Goal: Information Seeking & Learning: Check status

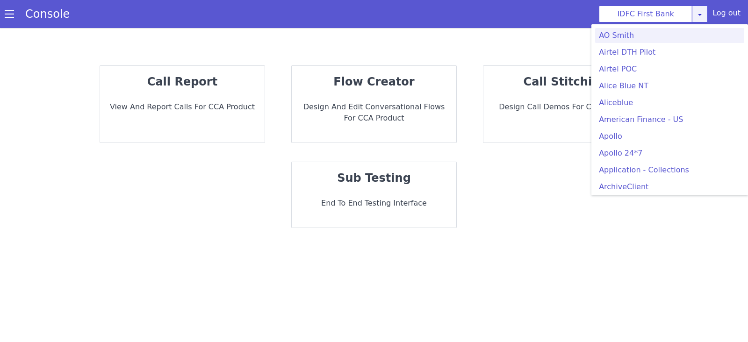
click at [697, 14] on link at bounding box center [704, 22] width 16 height 17
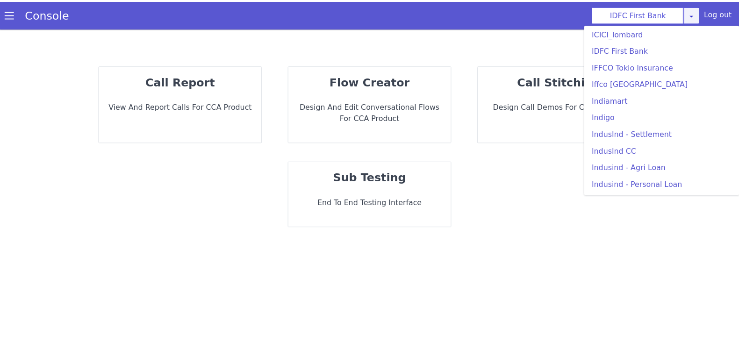
scroll to position [997, 0]
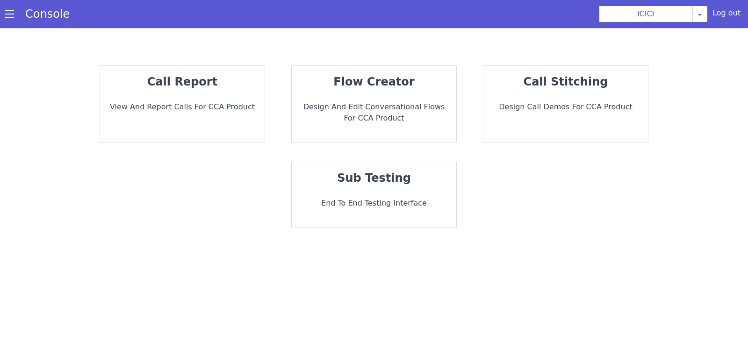
click at [247, 130] on div "call report View and report calls for CCA Product" at bounding box center [182, 104] width 165 height 77
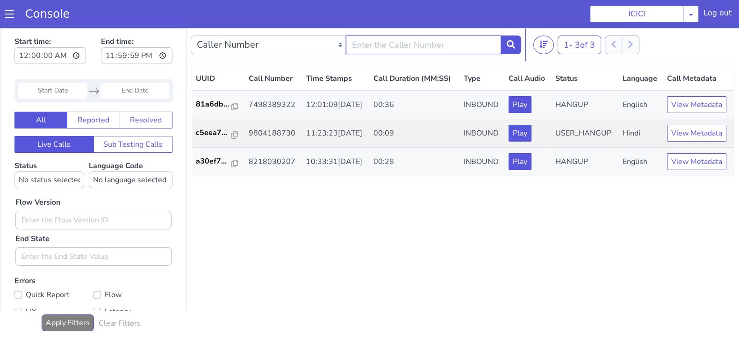
click at [367, 50] on input "text" at bounding box center [423, 45] width 155 height 19
type input "8240938442"
click at [513, 45] on icon at bounding box center [511, 44] width 8 height 8
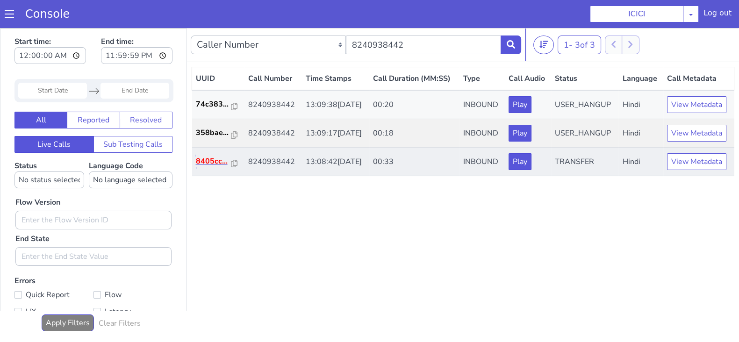
click at [206, 160] on p "8405cc..." at bounding box center [214, 161] width 36 height 11
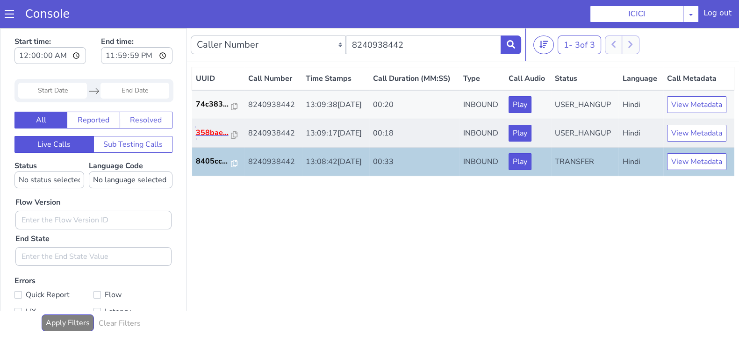
click at [209, 135] on p "358bae..." at bounding box center [214, 132] width 36 height 11
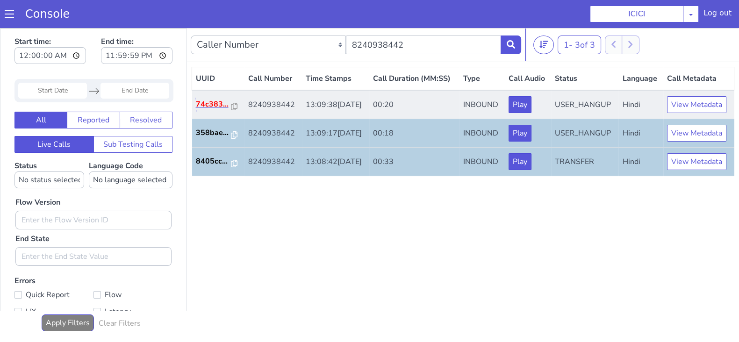
click at [207, 103] on p "74c383..." at bounding box center [214, 104] width 36 height 11
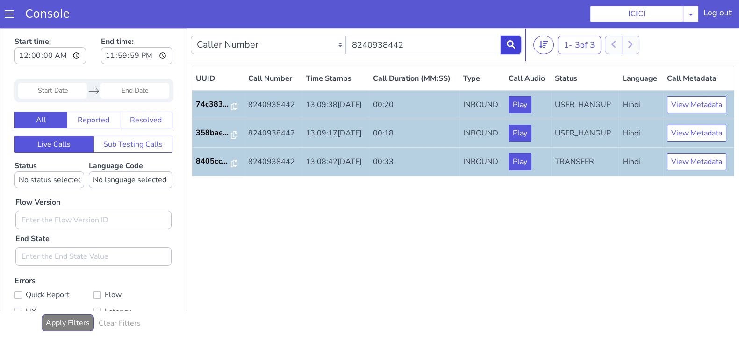
click at [511, 45] on icon at bounding box center [511, 44] width 8 height 8
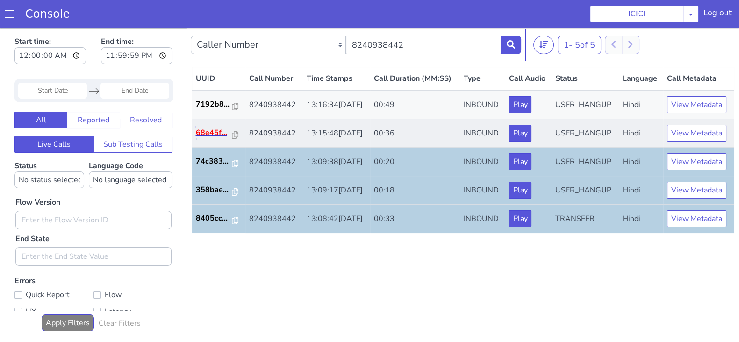
click at [200, 127] on p "68e45f..." at bounding box center [214, 132] width 36 height 11
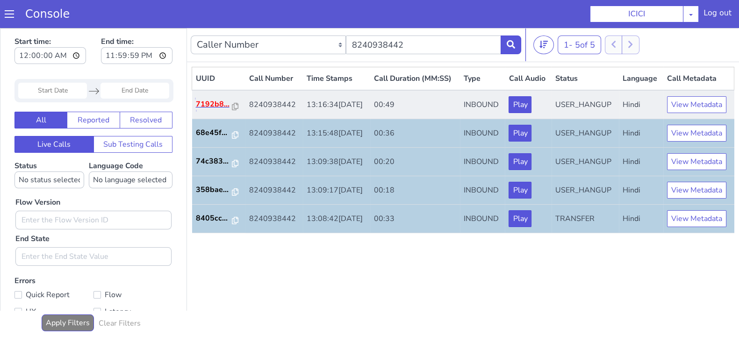
click at [208, 104] on p "7192b8..." at bounding box center [214, 104] width 36 height 11
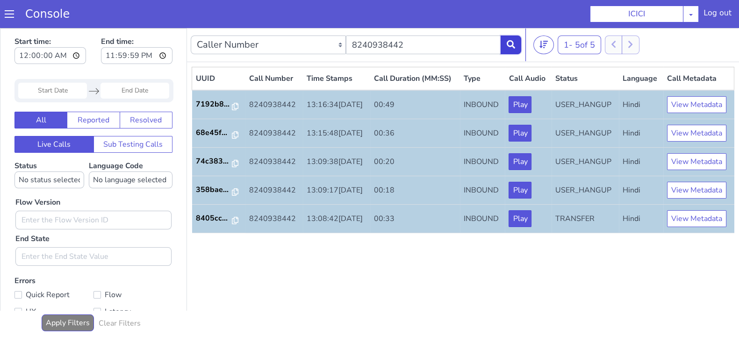
click at [514, 50] on button at bounding box center [511, 45] width 21 height 19
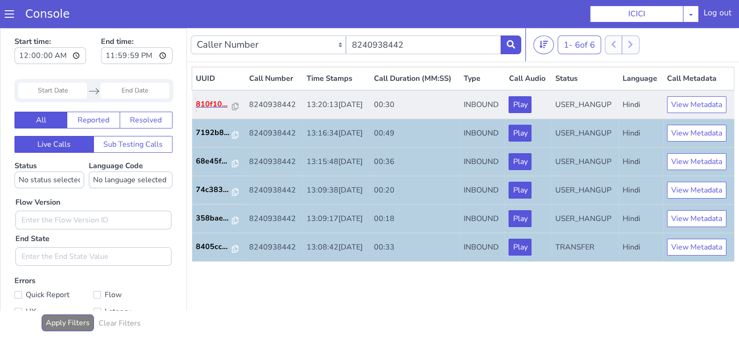
click at [208, 103] on p "810f10..." at bounding box center [214, 104] width 36 height 11
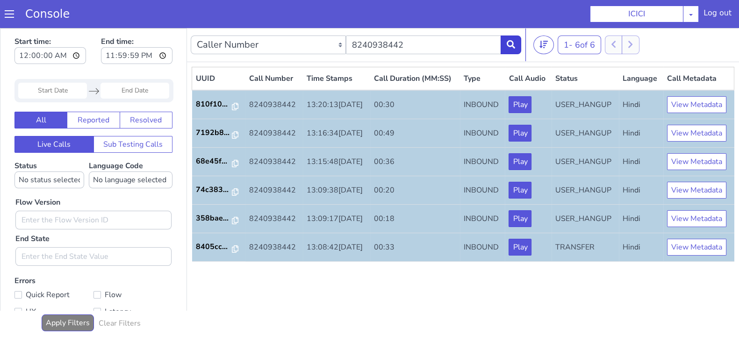
drag, startPoint x: 512, startPoint y: 33, endPoint x: 510, endPoint y: 39, distance: 6.4
click at [510, 39] on div "Caller Number Call UUID Custom Parameter 8240938442" at bounding box center [356, 45] width 331 height 26
click at [510, 39] on button at bounding box center [511, 45] width 21 height 19
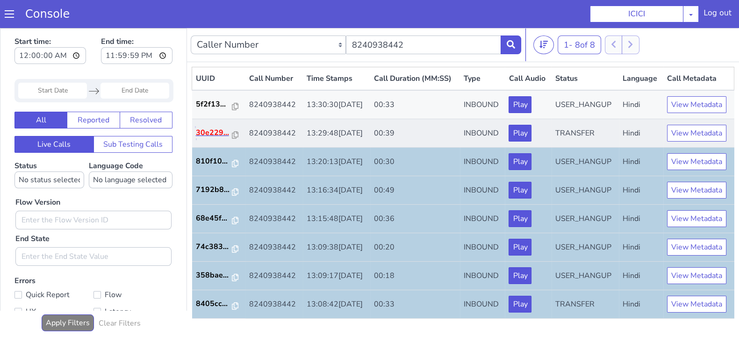
click at [213, 132] on p "30e229..." at bounding box center [214, 132] width 36 height 11
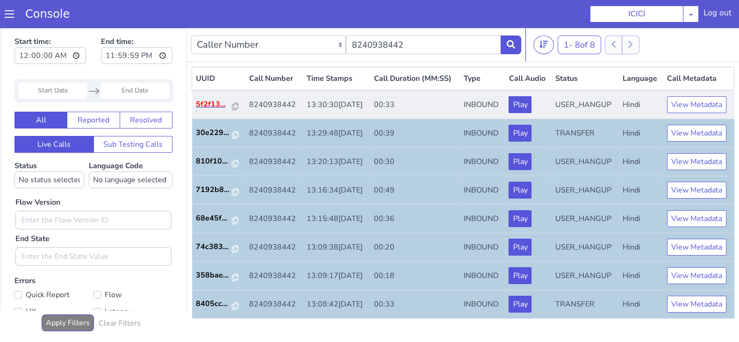
click at [201, 101] on p "5f2f13..." at bounding box center [214, 104] width 36 height 11
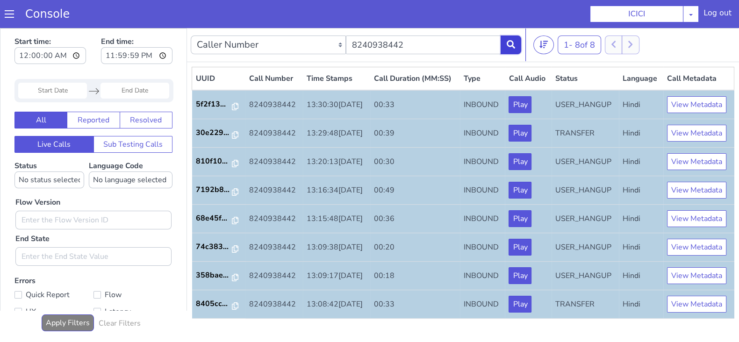
click at [509, 51] on button at bounding box center [511, 45] width 21 height 19
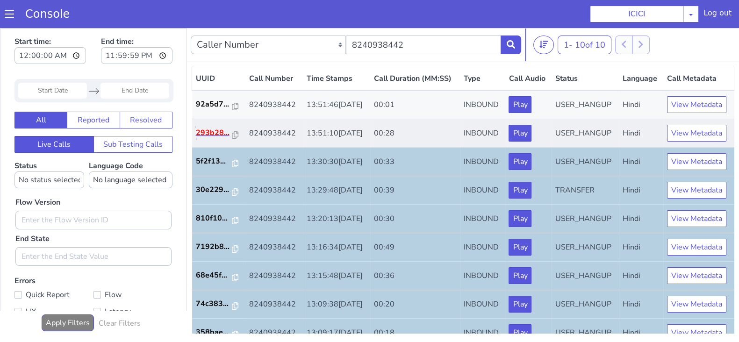
click at [204, 138] on p "293b28..." at bounding box center [214, 132] width 36 height 11
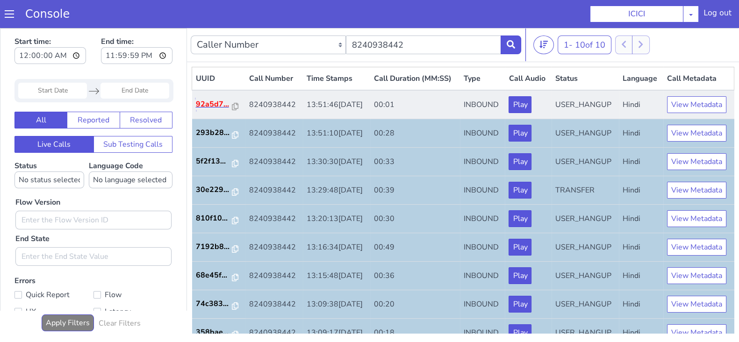
click at [208, 110] on p "92a5d7..." at bounding box center [214, 104] width 36 height 11
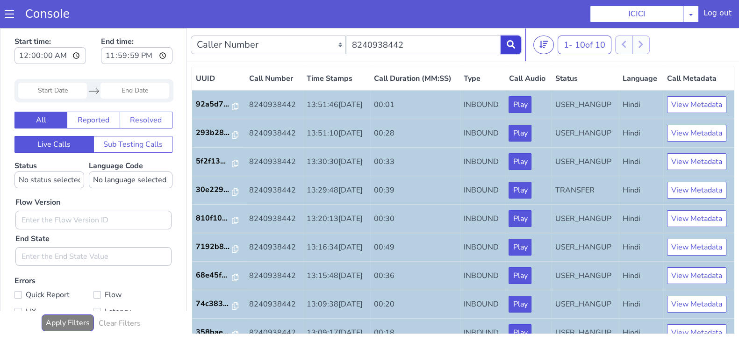
click at [508, 41] on icon at bounding box center [511, 44] width 8 height 8
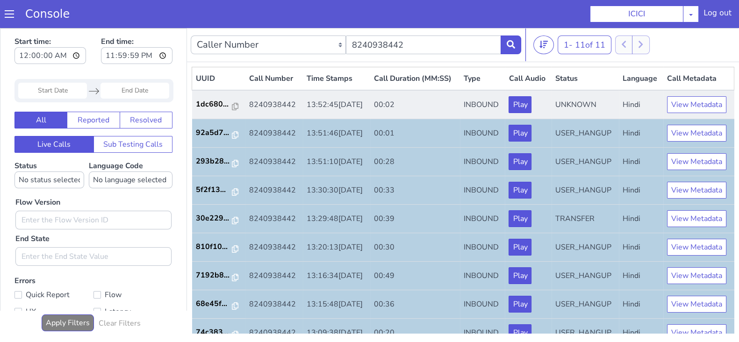
click at [212, 111] on td "1dc680..." at bounding box center [218, 104] width 53 height 29
click at [209, 110] on p "1dc680..." at bounding box center [214, 104] width 36 height 11
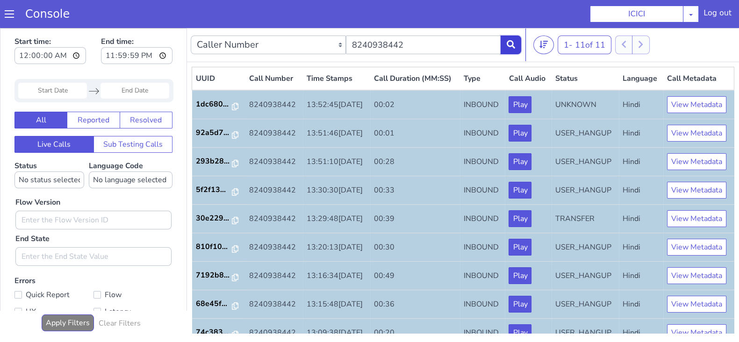
click at [508, 44] on icon at bounding box center [511, 44] width 8 height 8
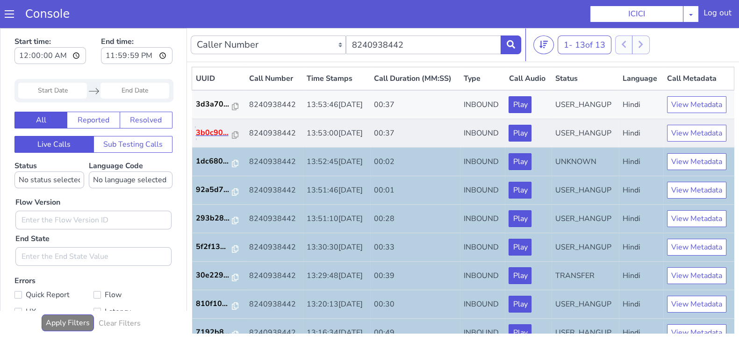
click at [214, 138] on p "3b0c90..." at bounding box center [214, 132] width 36 height 11
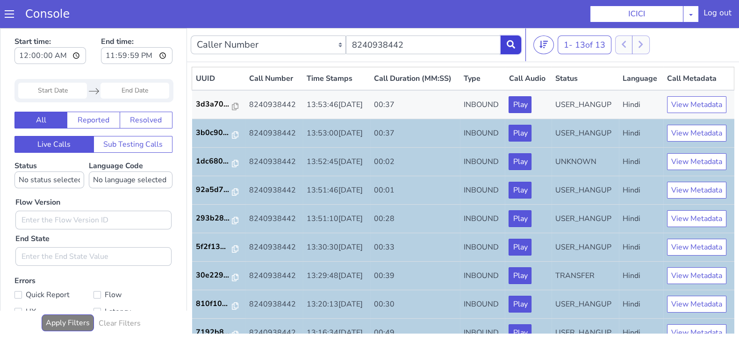
click at [514, 43] on icon at bounding box center [511, 44] width 8 height 8
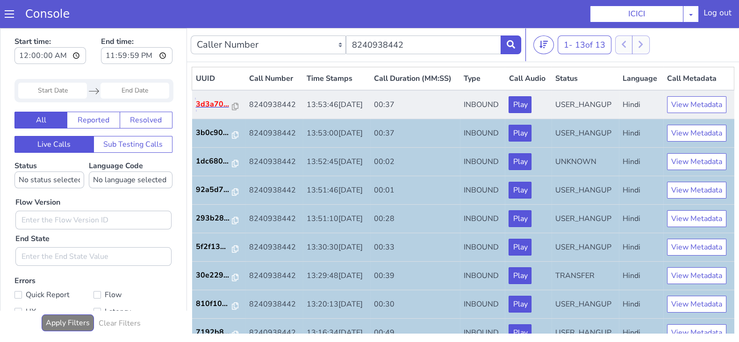
click at [208, 110] on p "3d3a70..." at bounding box center [214, 104] width 36 height 11
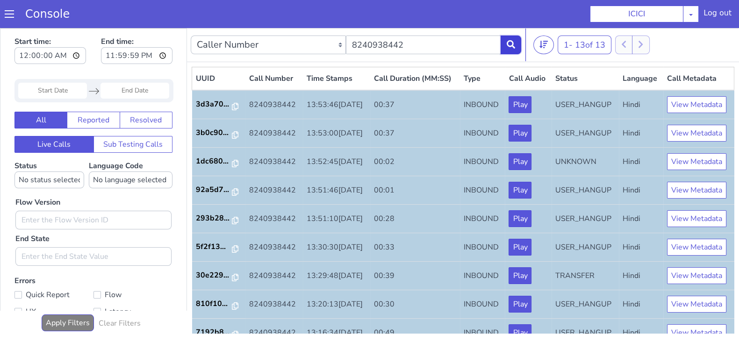
click at [508, 39] on button at bounding box center [511, 45] width 21 height 19
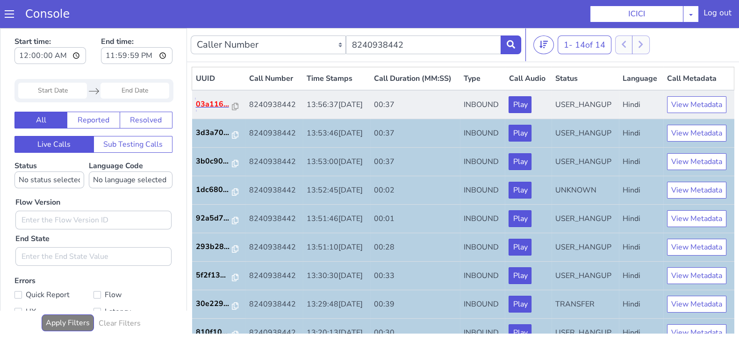
click at [215, 110] on p "03a116..." at bounding box center [214, 104] width 36 height 11
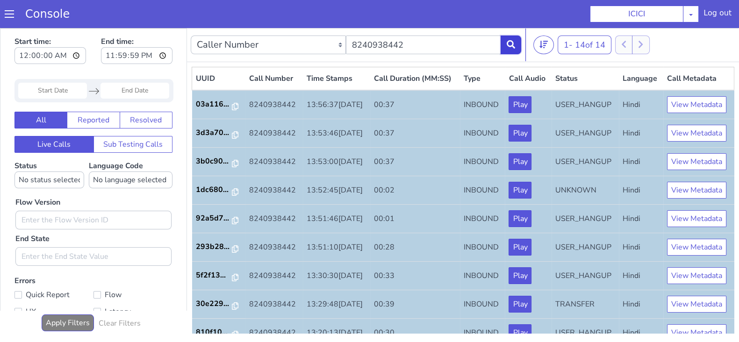
click at [509, 40] on icon at bounding box center [511, 44] width 8 height 8
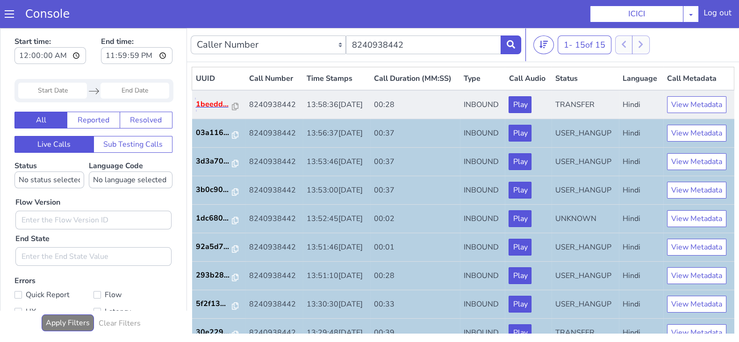
click at [219, 110] on p "1beedd..." at bounding box center [214, 104] width 36 height 11
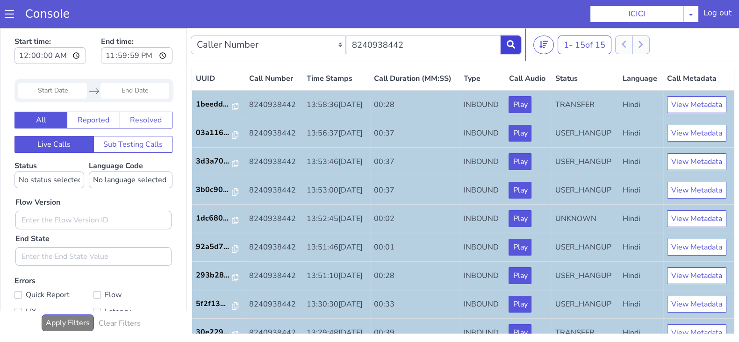
click at [510, 36] on button at bounding box center [511, 45] width 21 height 19
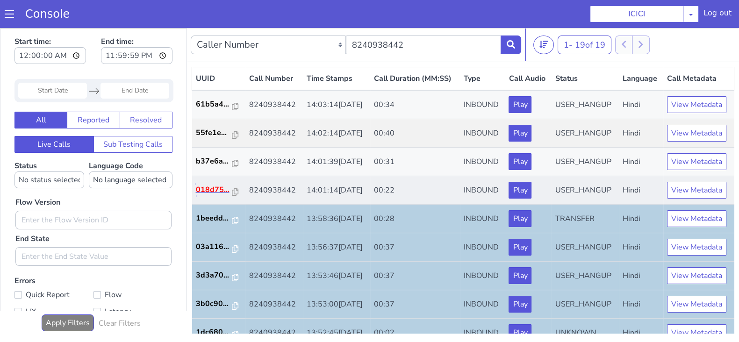
click at [208, 195] on p "018d75..." at bounding box center [214, 189] width 36 height 11
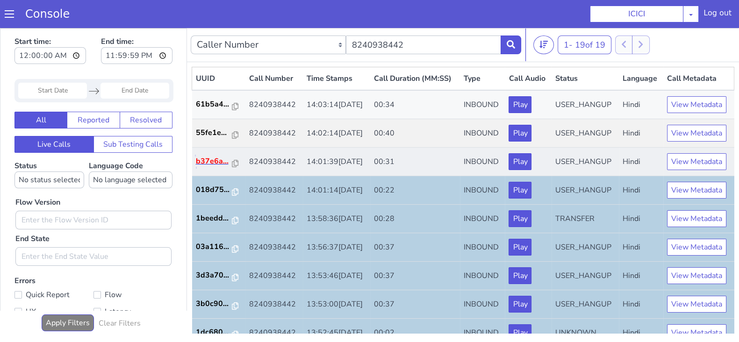
click at [206, 167] on p "b37e6a..." at bounding box center [214, 161] width 36 height 11
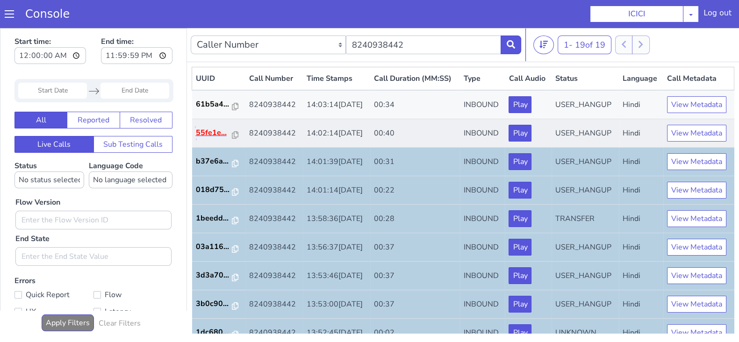
click at [199, 138] on p "55fe1e..." at bounding box center [214, 132] width 36 height 11
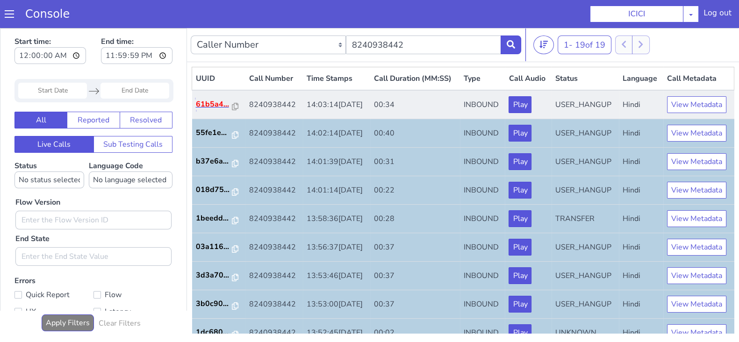
click at [210, 110] on p "61b5a4..." at bounding box center [214, 104] width 36 height 11
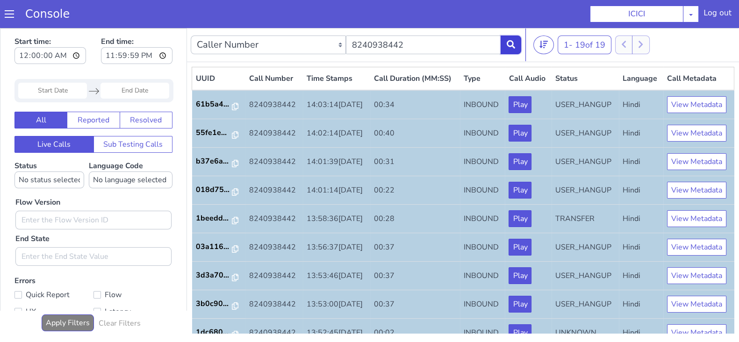
click at [516, 49] on button at bounding box center [511, 45] width 21 height 19
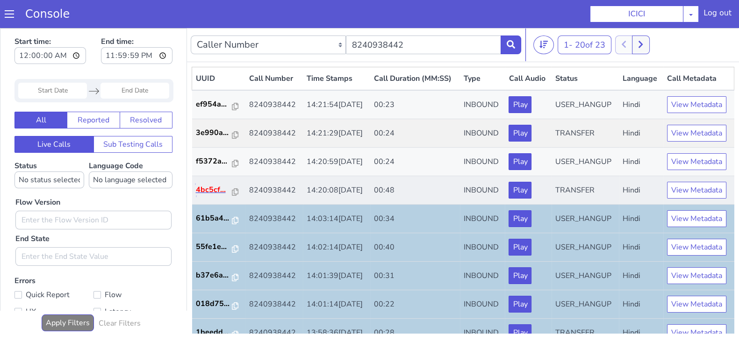
click at [203, 195] on p "4bc5cf..." at bounding box center [214, 189] width 36 height 11
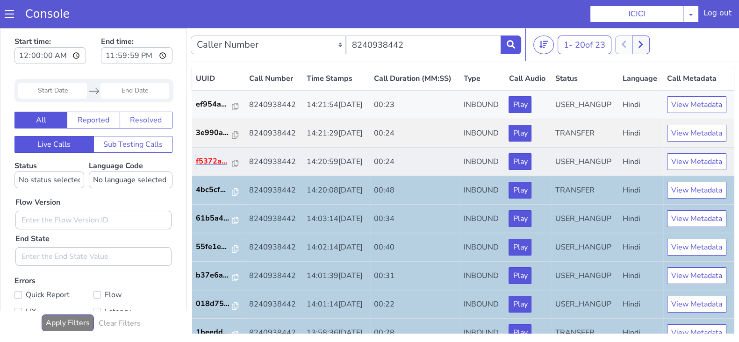
click at [209, 167] on p "f5372a..." at bounding box center [214, 161] width 36 height 11
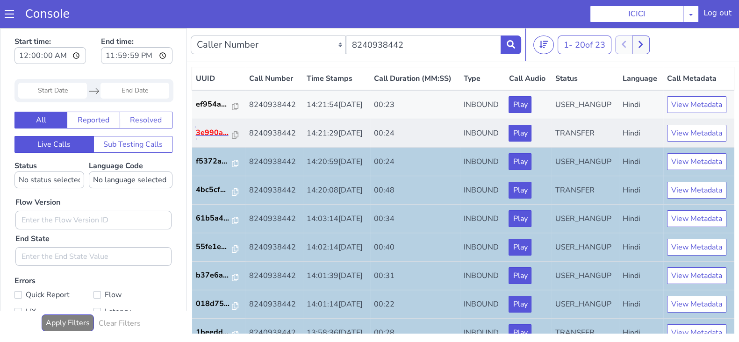
click at [201, 138] on p "3e990a..." at bounding box center [214, 132] width 36 height 11
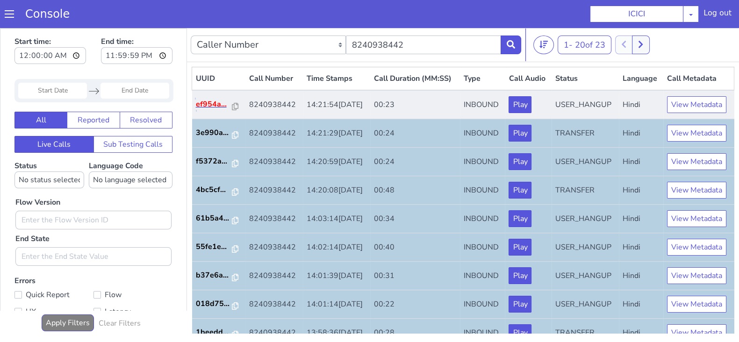
click at [200, 110] on p "ef954a..." at bounding box center [214, 104] width 36 height 11
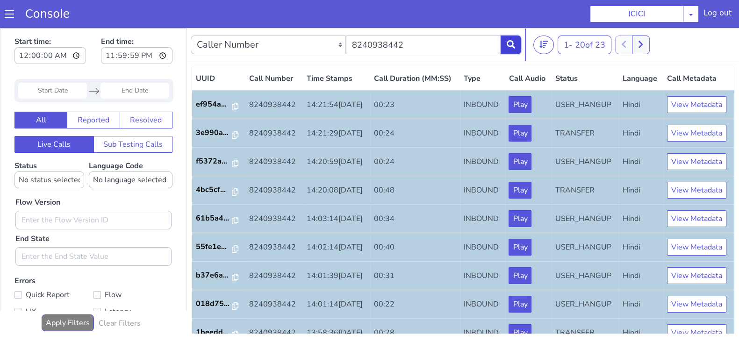
click at [512, 43] on icon at bounding box center [511, 44] width 8 height 8
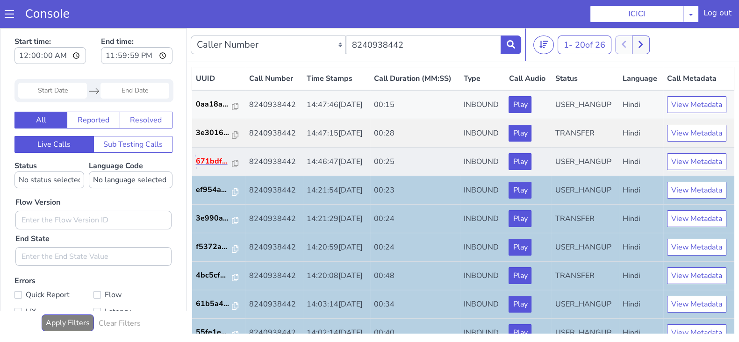
click at [211, 167] on p "671bdf..." at bounding box center [214, 161] width 36 height 11
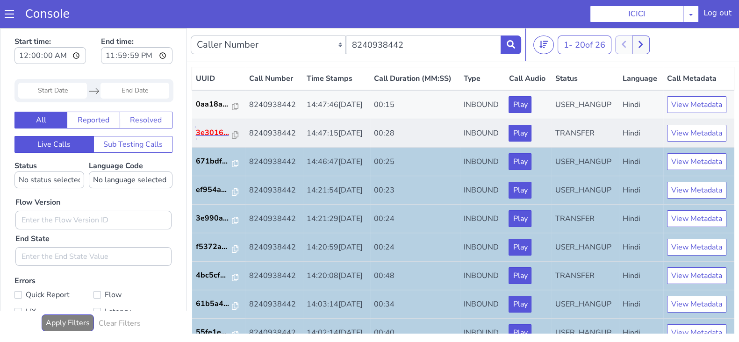
click at [208, 138] on p "3e3016..." at bounding box center [214, 132] width 36 height 11
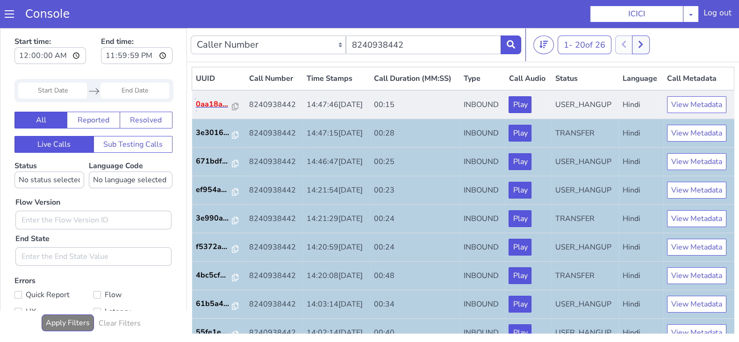
click at [212, 110] on p "0aa18a..." at bounding box center [214, 104] width 36 height 11
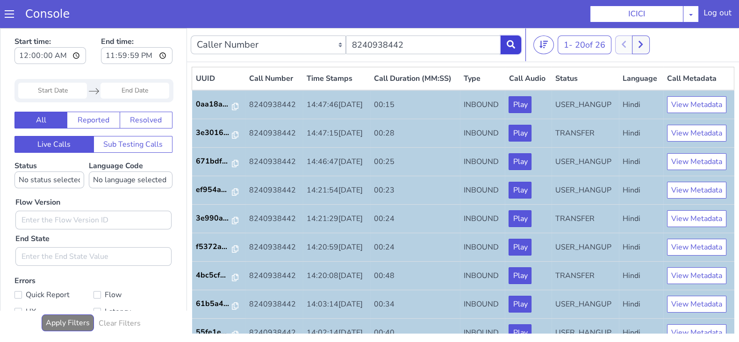
click at [511, 45] on icon at bounding box center [511, 44] width 8 height 8
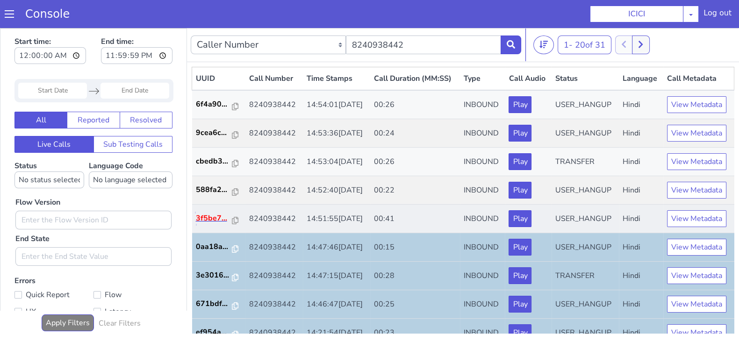
click at [208, 224] on p "3f5be7..." at bounding box center [214, 218] width 36 height 11
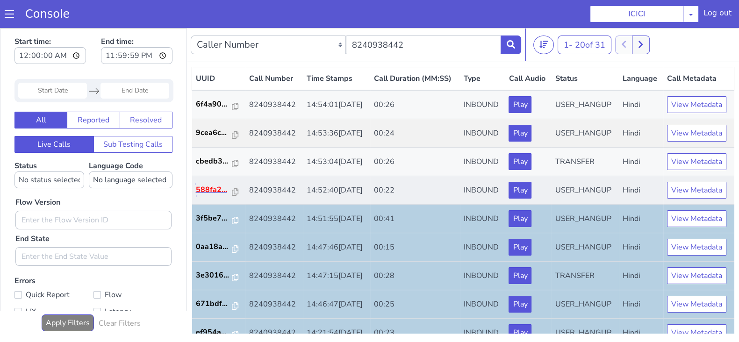
click at [216, 195] on p "588fa2..." at bounding box center [214, 189] width 36 height 11
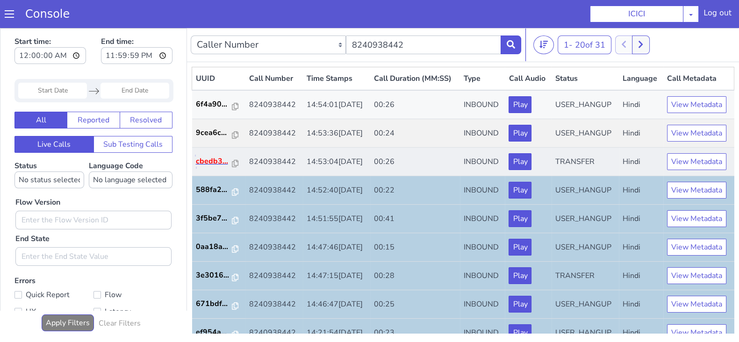
click at [214, 167] on p "cbedb3..." at bounding box center [214, 161] width 36 height 11
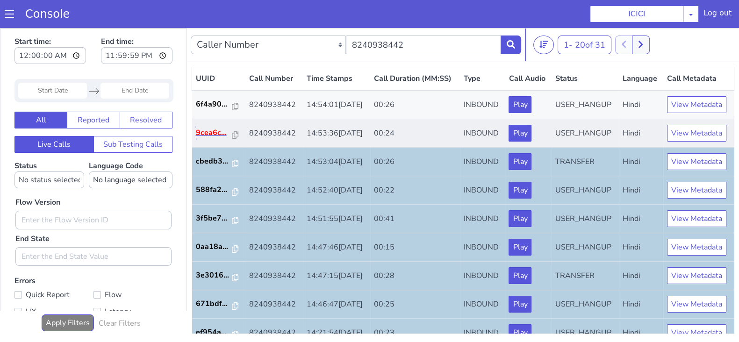
click at [202, 138] on p "9cea6c..." at bounding box center [214, 132] width 36 height 11
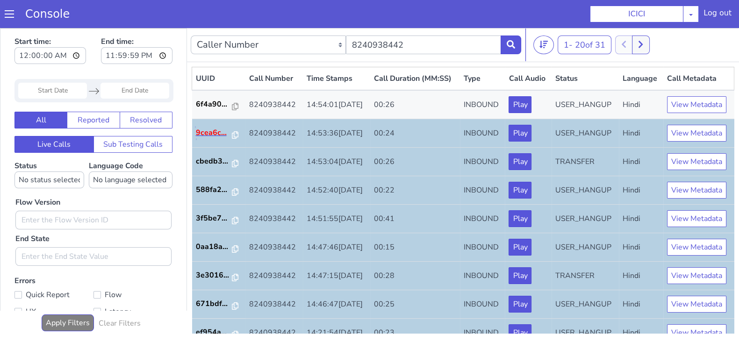
click at [210, 138] on p "9cea6c..." at bounding box center [214, 132] width 36 height 11
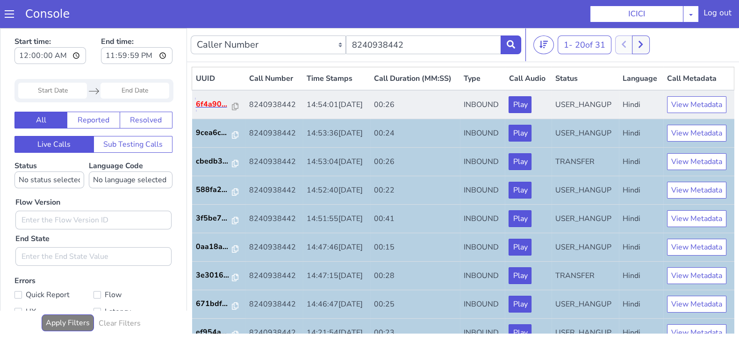
click at [214, 110] on p "6f4a90..." at bounding box center [214, 104] width 36 height 11
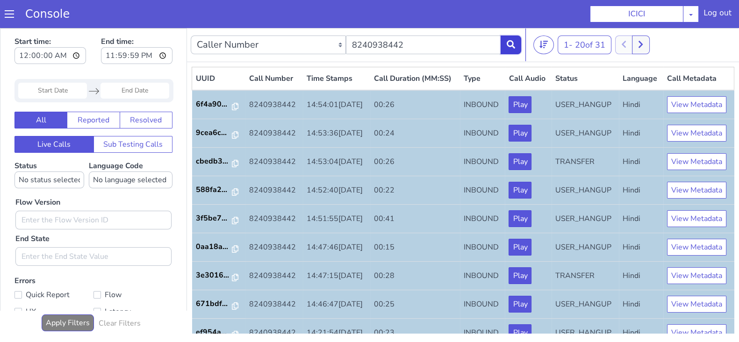
click at [513, 45] on icon at bounding box center [511, 44] width 8 height 8
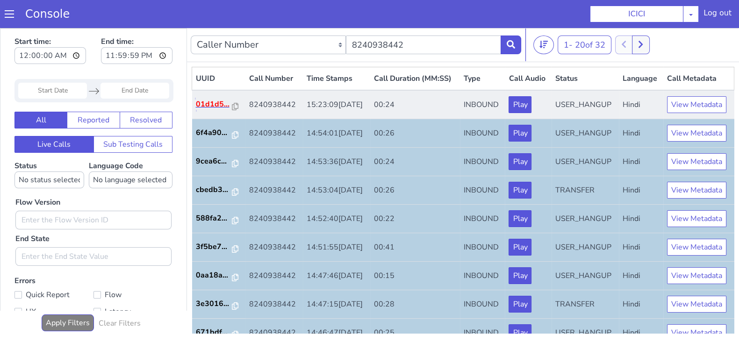
click at [212, 110] on p "01d1d5..." at bounding box center [214, 104] width 36 height 11
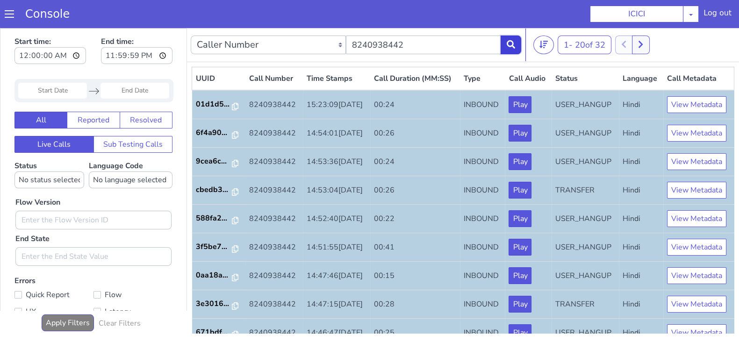
click at [513, 46] on icon at bounding box center [511, 44] width 8 height 8
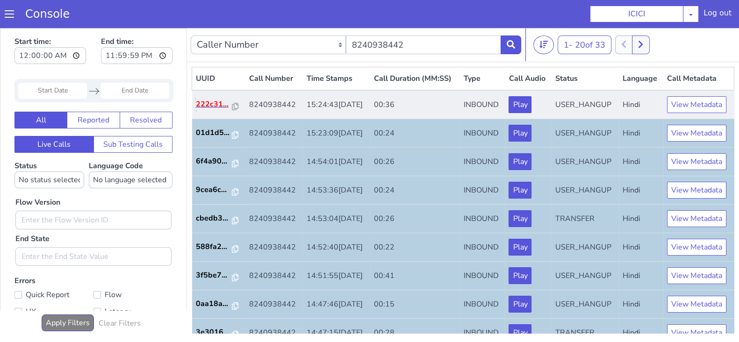
click at [216, 110] on p "222c31..." at bounding box center [214, 104] width 36 height 11
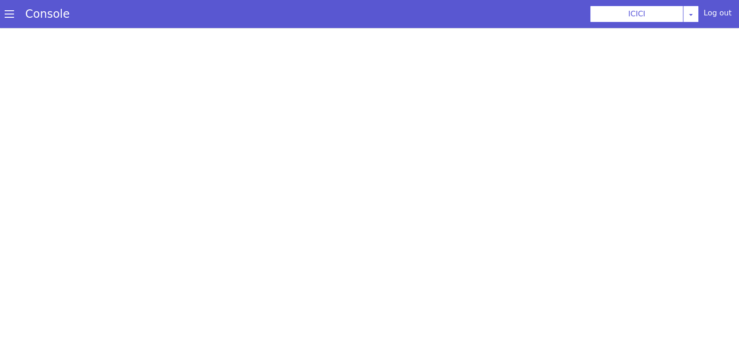
click at [44, 221] on div at bounding box center [369, 185] width 739 height 314
click at [111, 64] on div at bounding box center [369, 185] width 739 height 314
click at [157, 99] on div at bounding box center [369, 185] width 739 height 314
